Goal: Find specific page/section: Find specific page/section

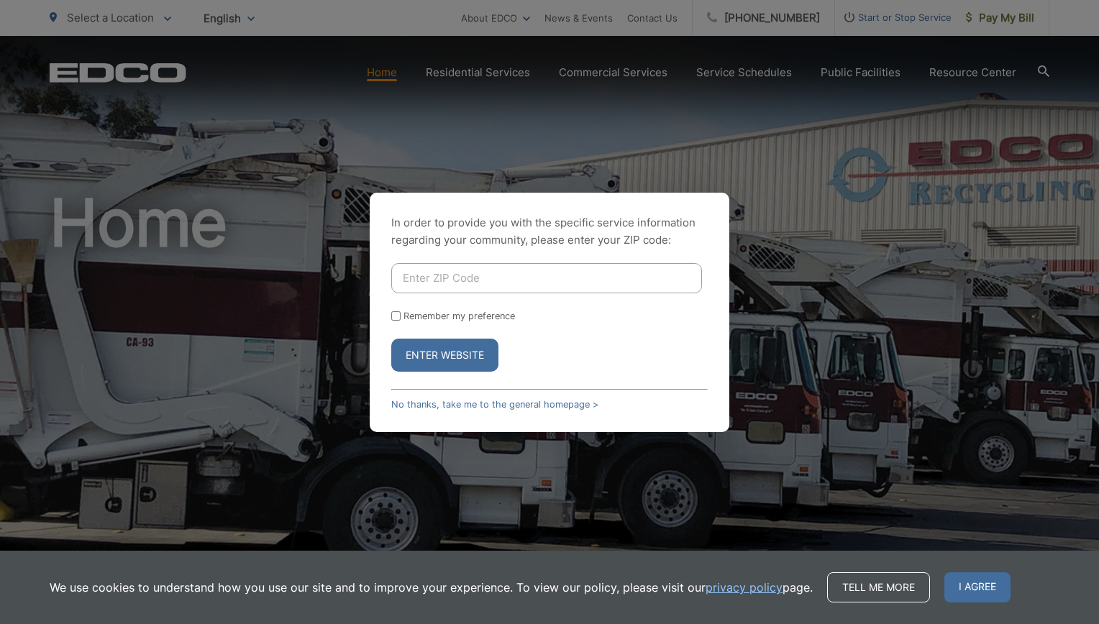
click at [456, 278] on input "Enter ZIP Code" at bounding box center [546, 278] width 311 height 30
type input "90270"
click at [463, 350] on button "Enter Website" at bounding box center [444, 355] width 107 height 33
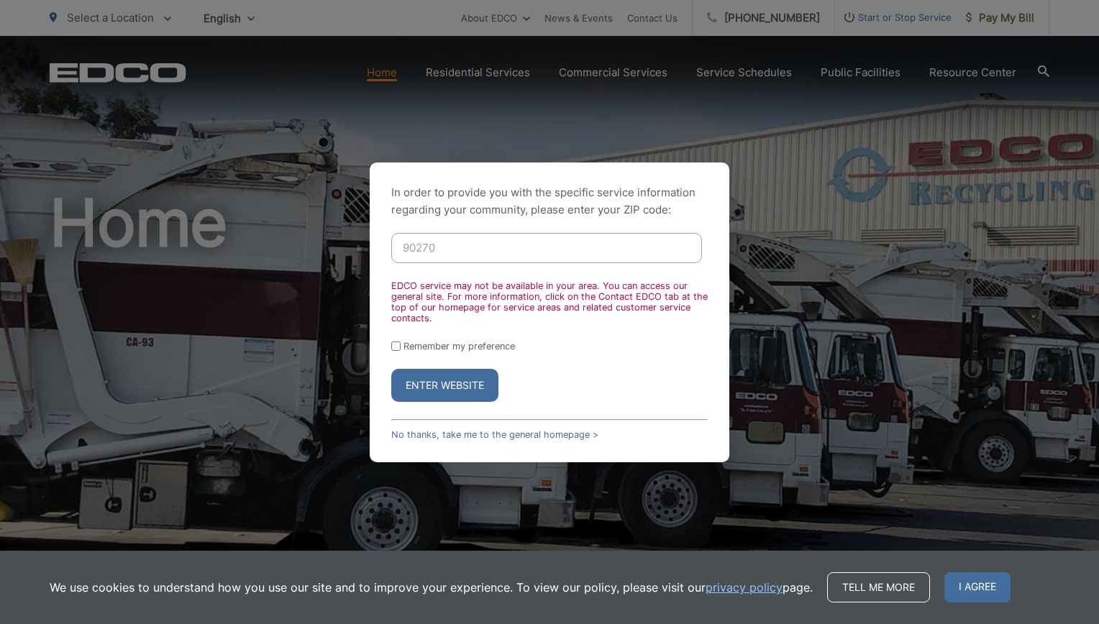
click at [451, 390] on button "Enter Website" at bounding box center [444, 385] width 107 height 33
click at [445, 392] on button "Enter Website" at bounding box center [444, 385] width 107 height 33
click at [455, 396] on button "Enter Website" at bounding box center [444, 385] width 107 height 33
click at [473, 436] on link "No thanks, take me to the general homepage >" at bounding box center [494, 434] width 207 height 11
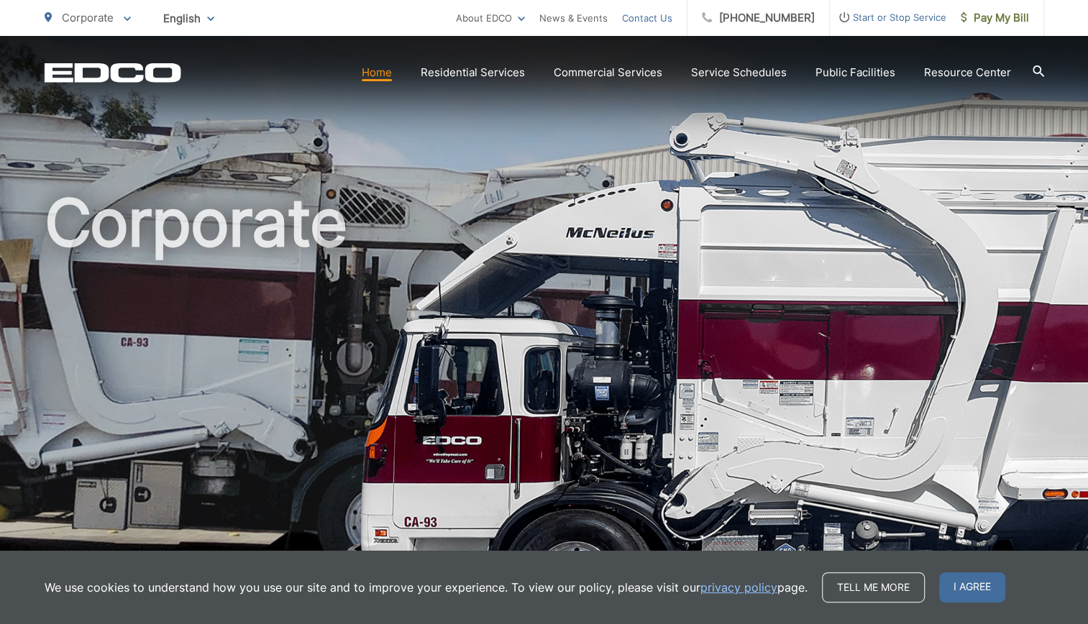
click at [673, 17] on link "Contact Us" at bounding box center [647, 17] width 50 height 17
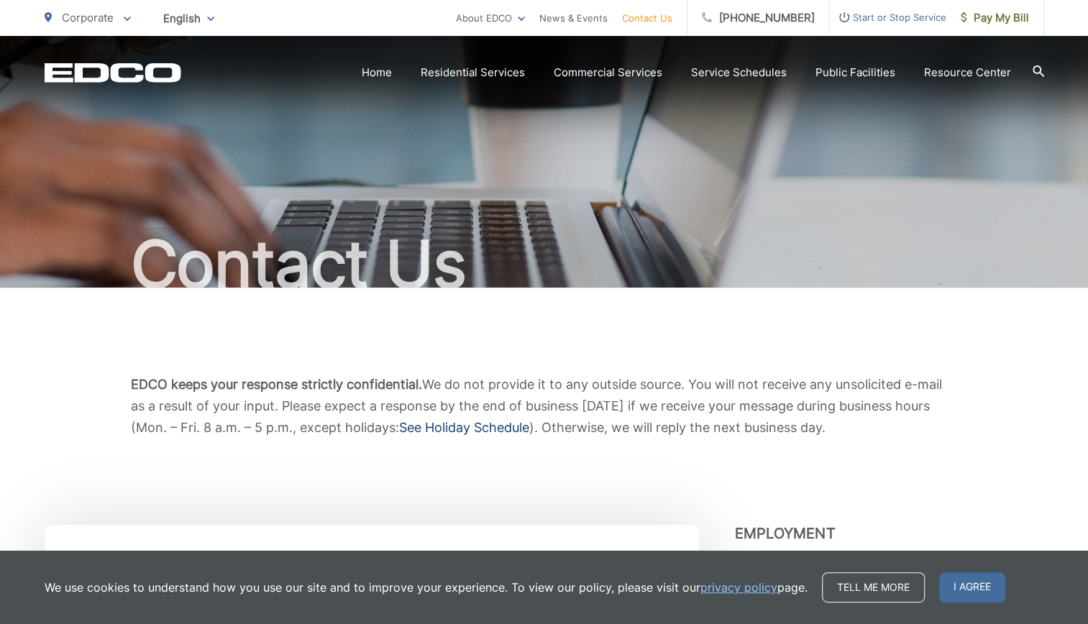
click at [472, 421] on link "See Holiday Schedule" at bounding box center [464, 428] width 130 height 22
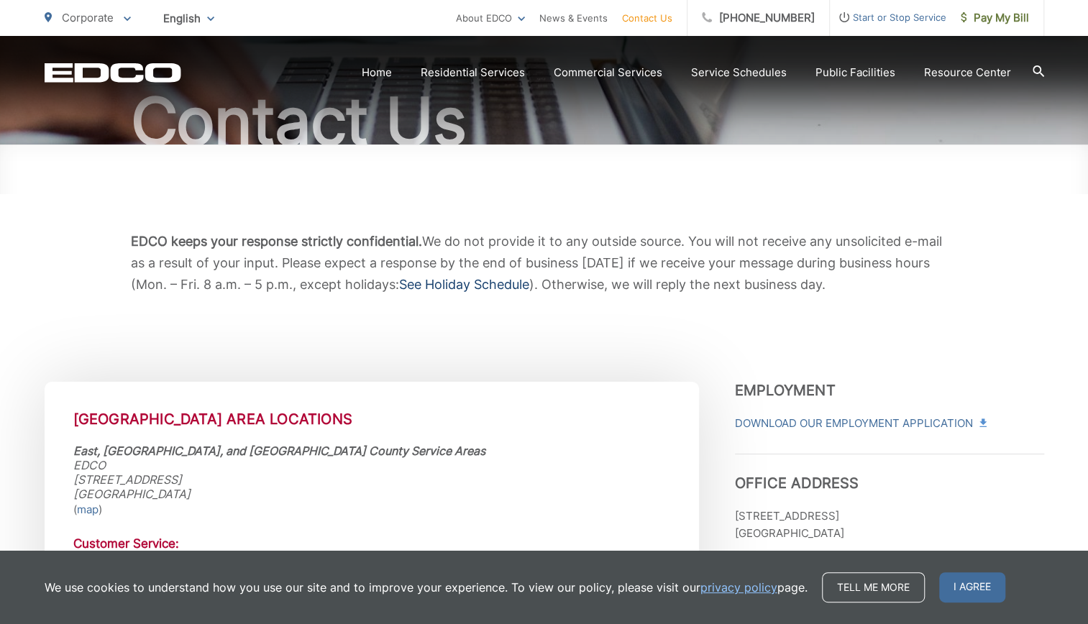
scroll to position [270, 0]
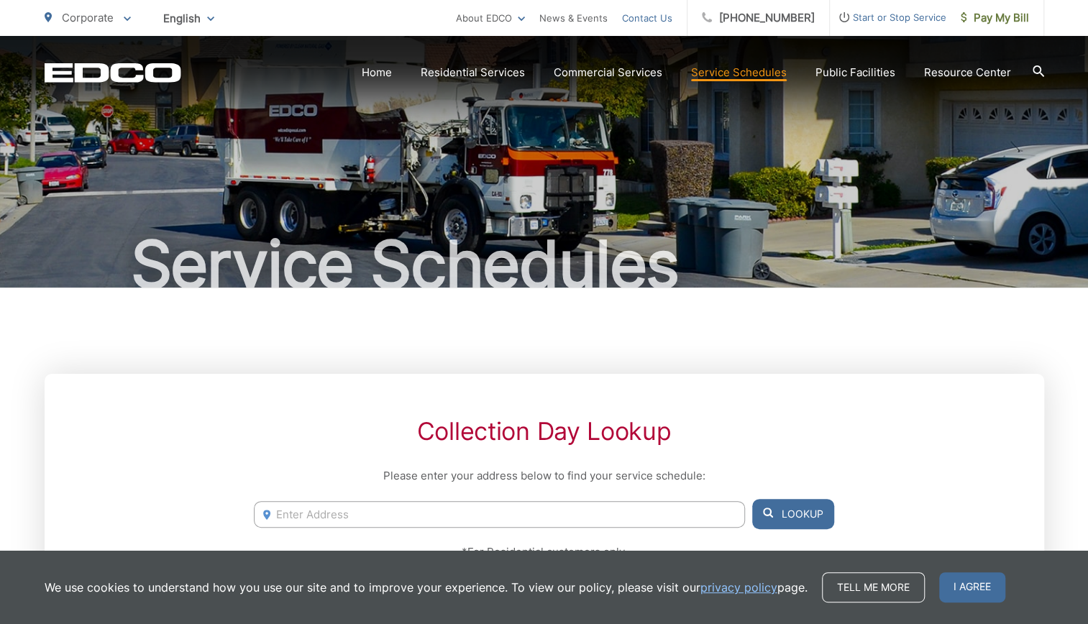
click at [673, 13] on link "Contact Us" at bounding box center [647, 17] width 50 height 17
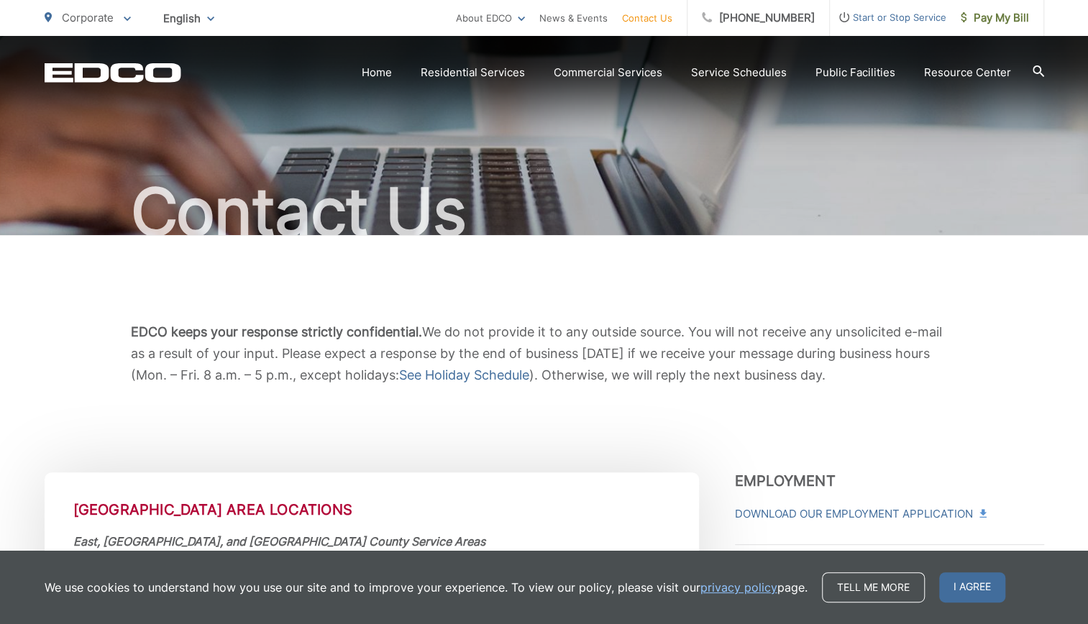
scroll to position [52, 0]
